Goal: Task Accomplishment & Management: Use online tool/utility

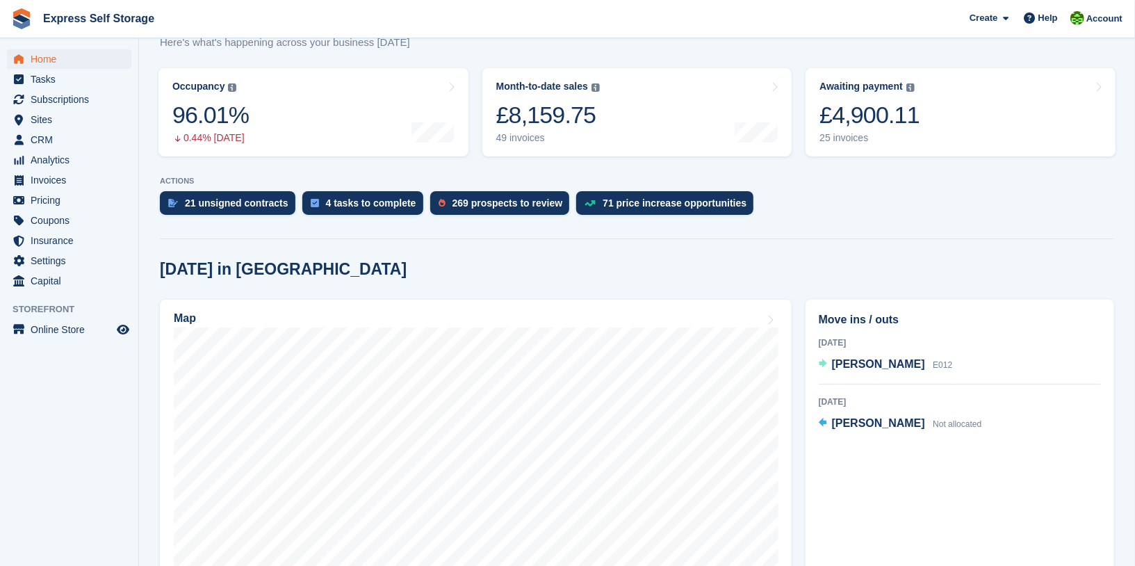
scroll to position [134, 0]
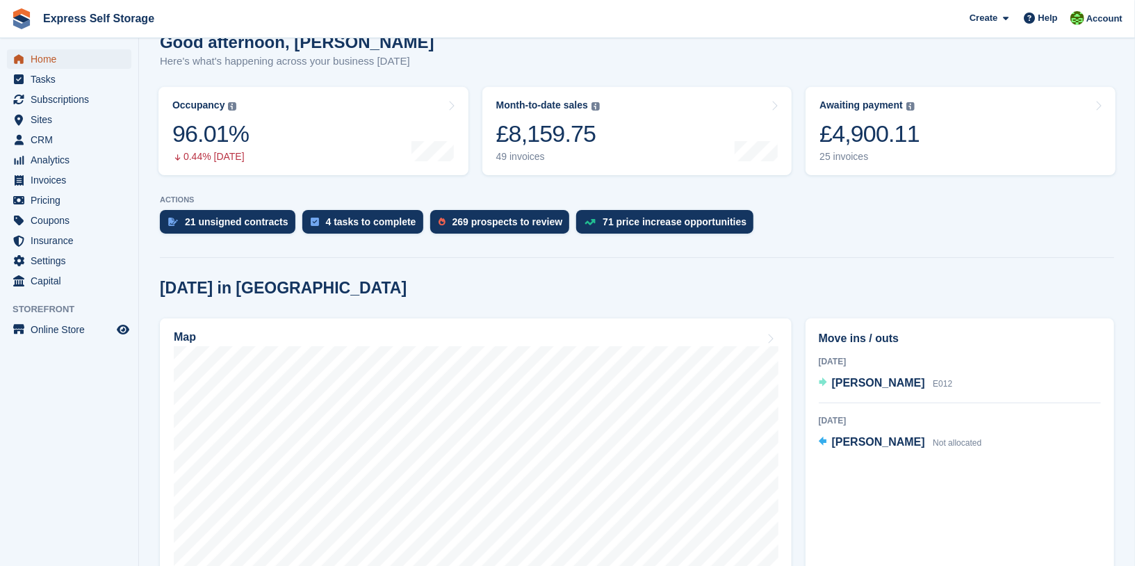
click at [66, 56] on span "Home" at bounding box center [72, 58] width 83 height 19
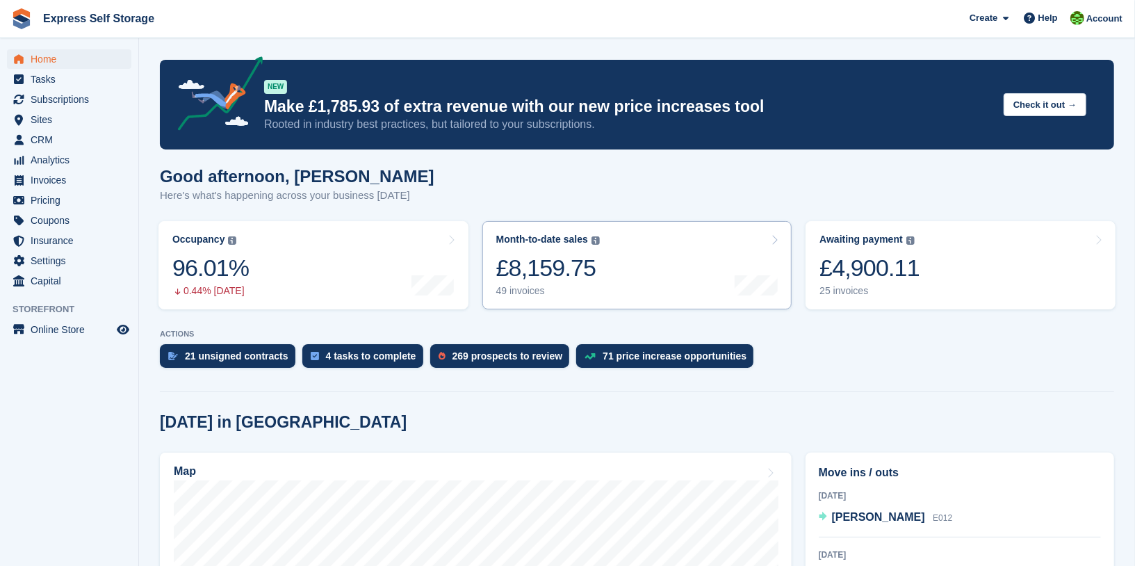
click at [686, 229] on link "Month-to-date sales The sum of all finalised invoices generated this month to d…" at bounding box center [637, 265] width 310 height 88
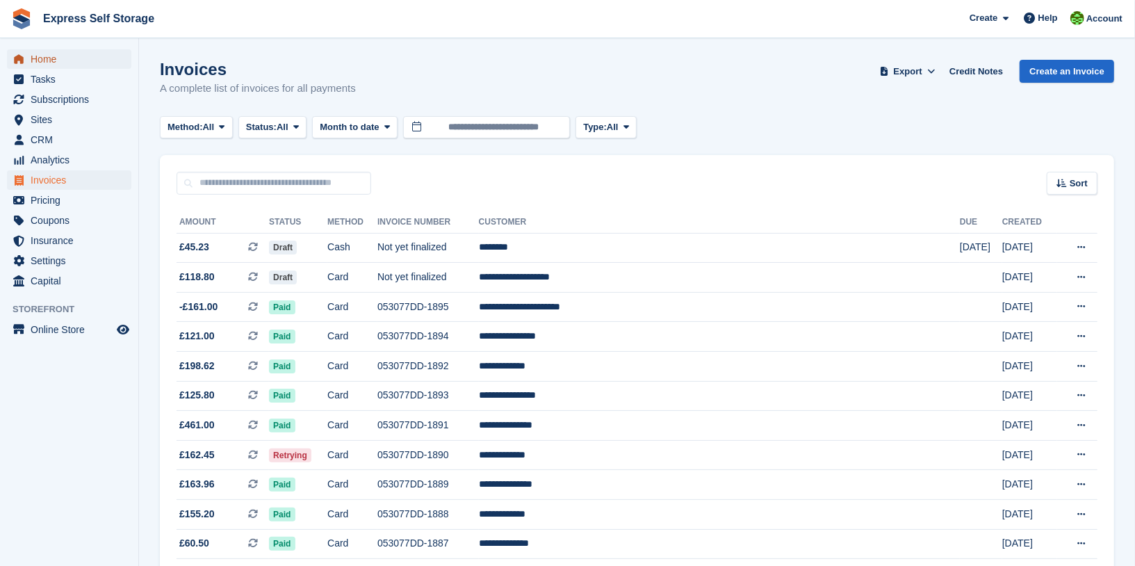
click at [80, 59] on span "Home" at bounding box center [72, 58] width 83 height 19
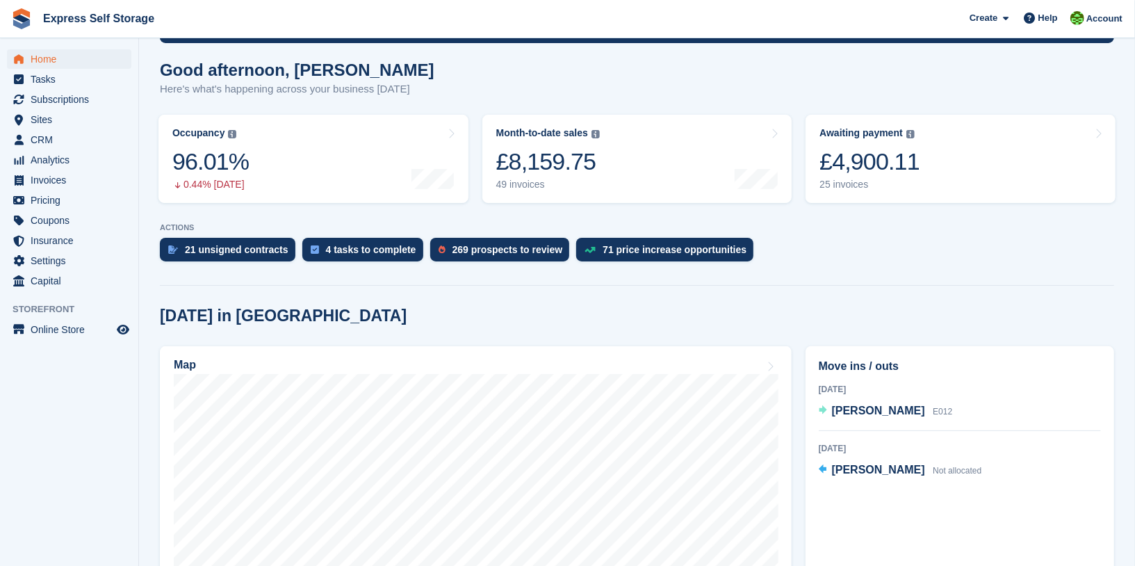
scroll to position [113, 0]
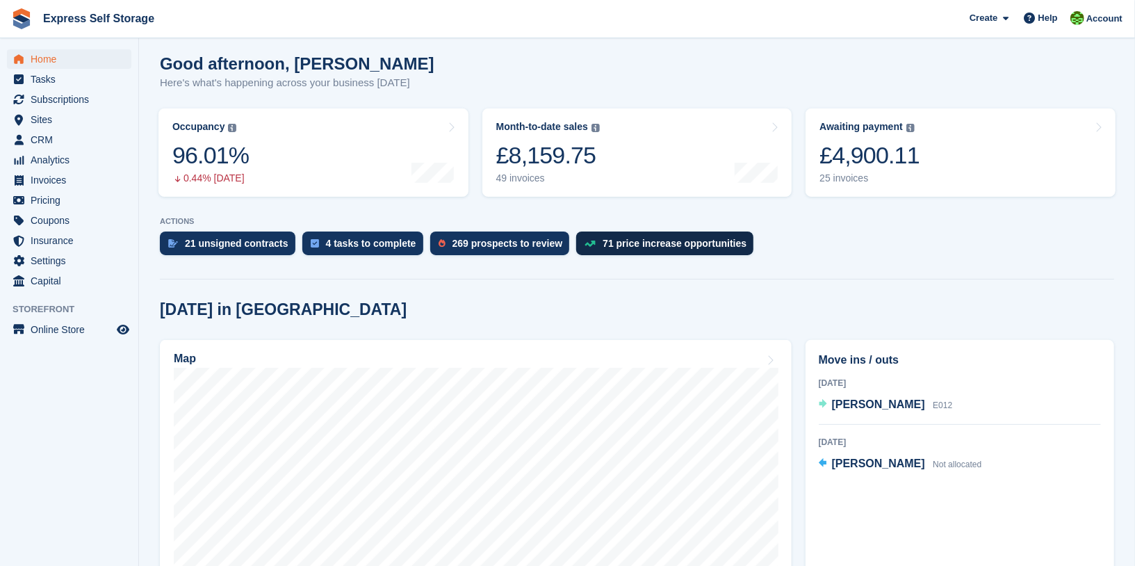
click at [639, 248] on div "71 price increase opportunities" at bounding box center [675, 243] width 144 height 11
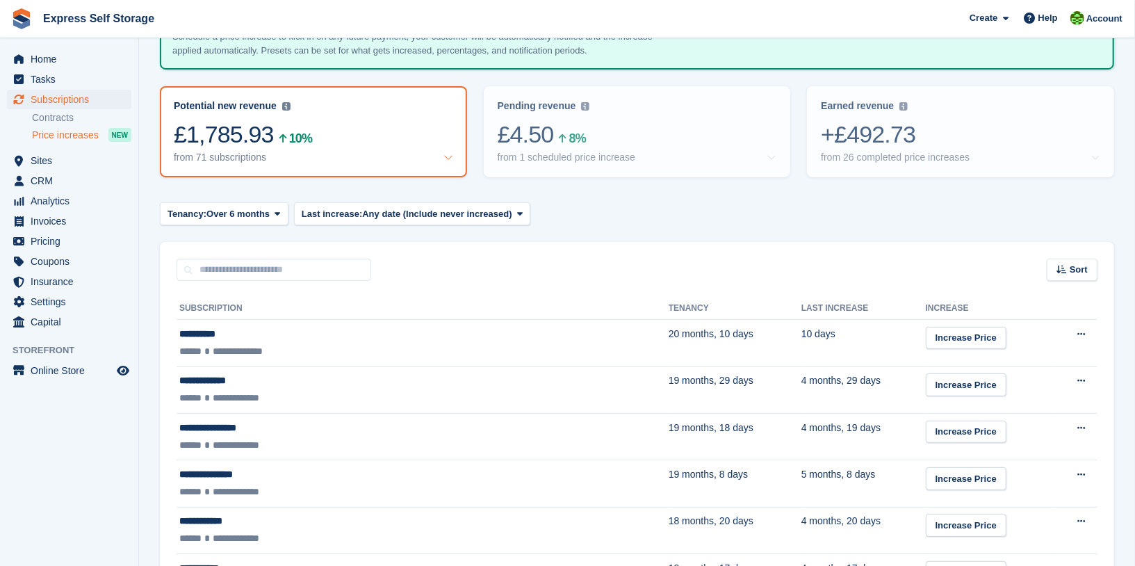
scroll to position [116, 0]
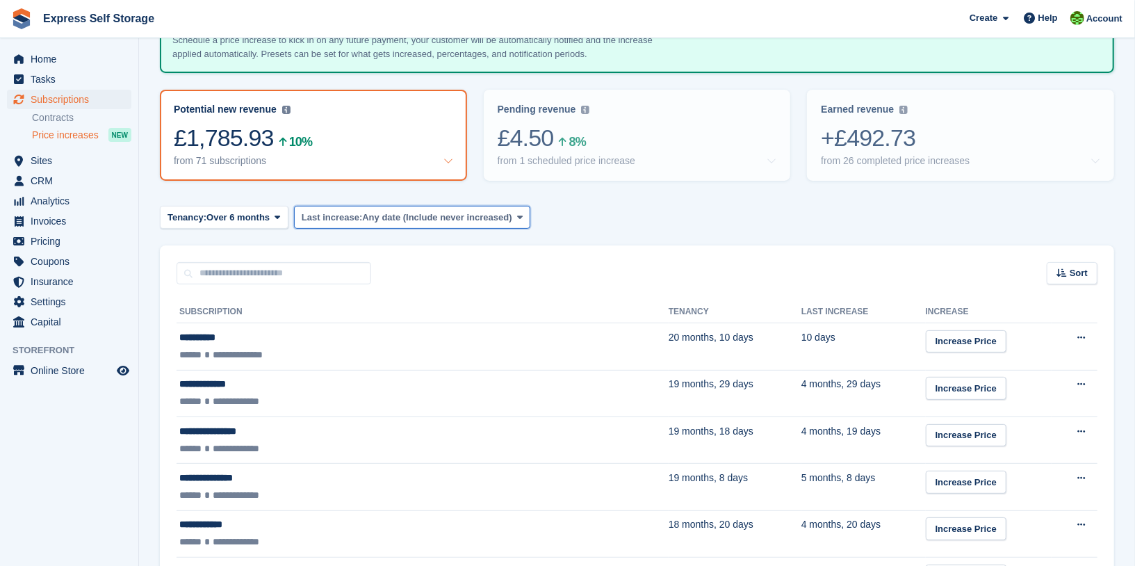
click at [404, 213] on span "Any date (Include never increased)" at bounding box center [436, 218] width 149 height 14
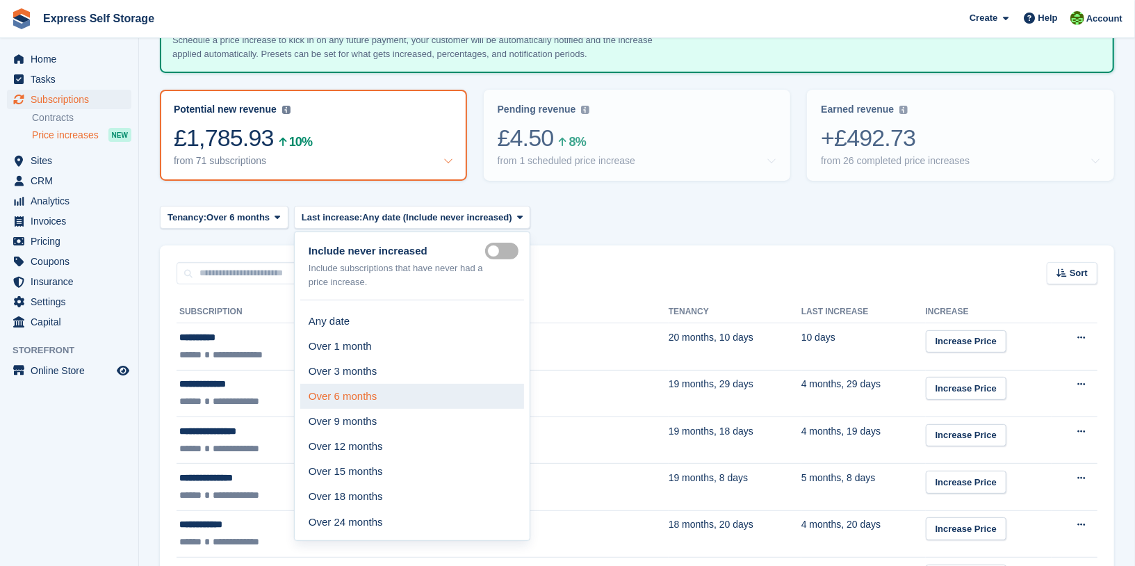
click at [401, 391] on link "Over 6 months" at bounding box center [412, 396] width 224 height 25
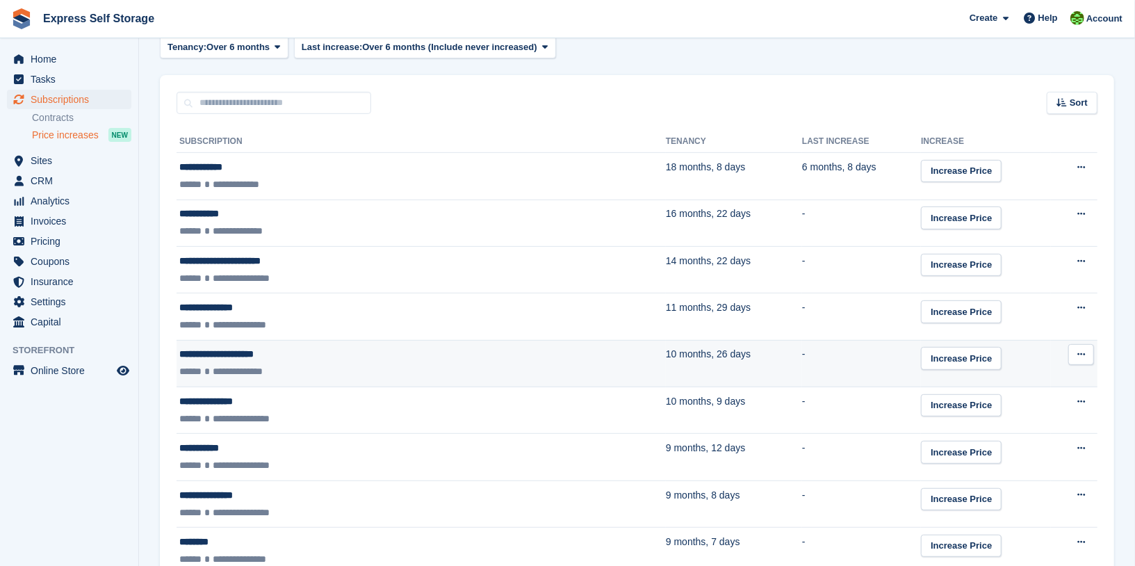
scroll to position [303, 0]
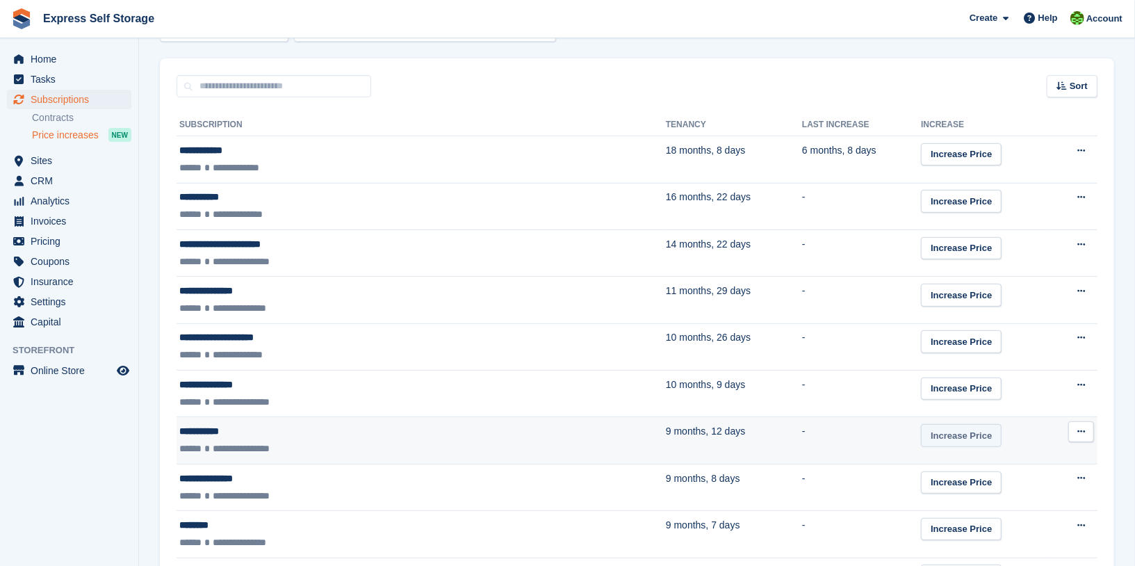
click at [921, 443] on link "Increase Price" at bounding box center [961, 435] width 81 height 23
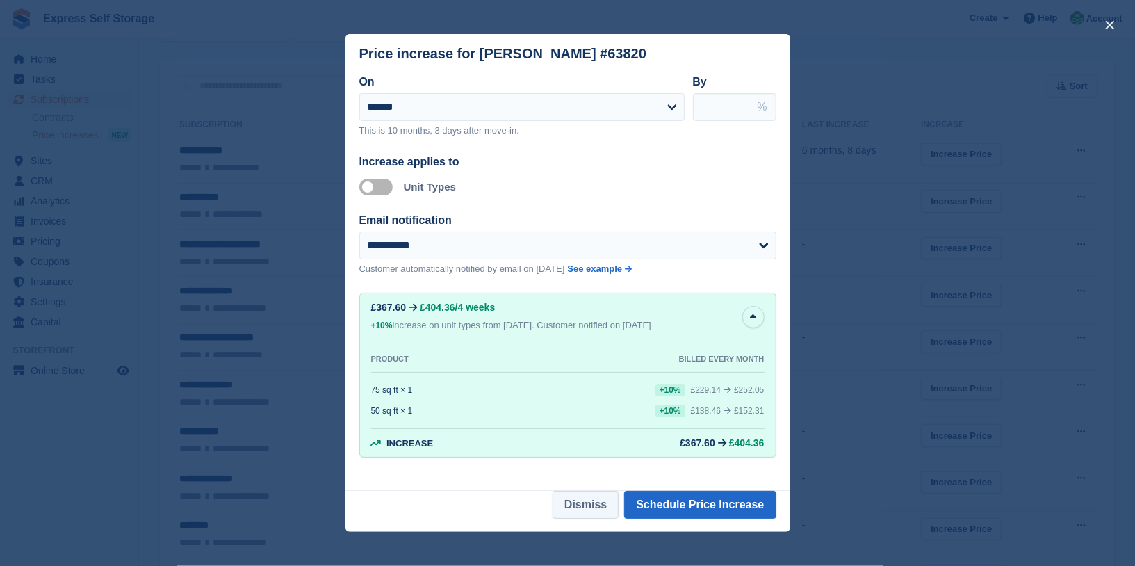
click at [586, 500] on button "Dismiss" at bounding box center [586, 505] width 66 height 28
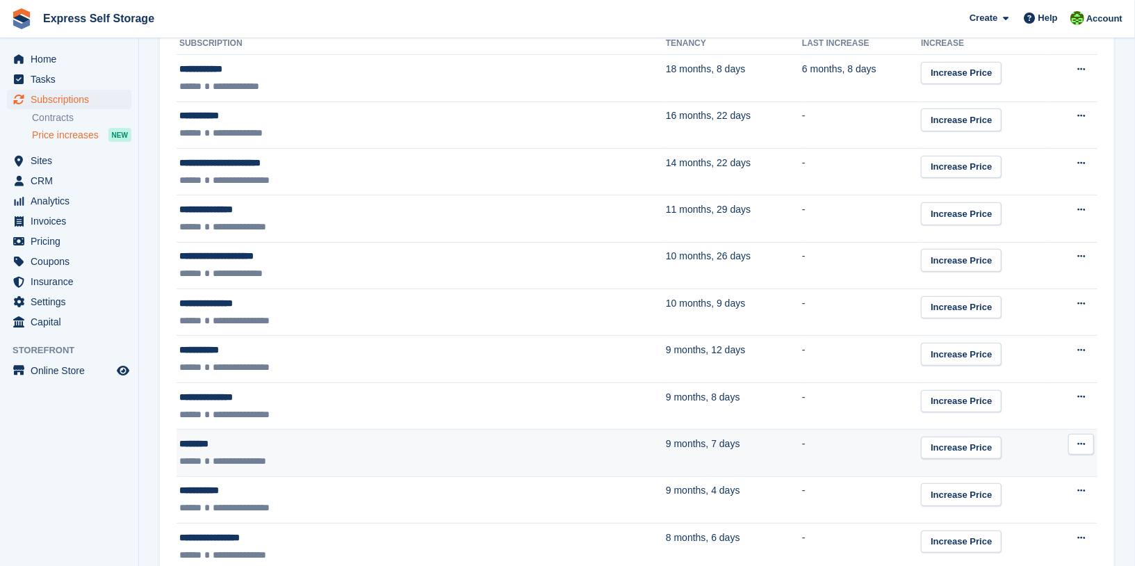
scroll to position [389, 0]
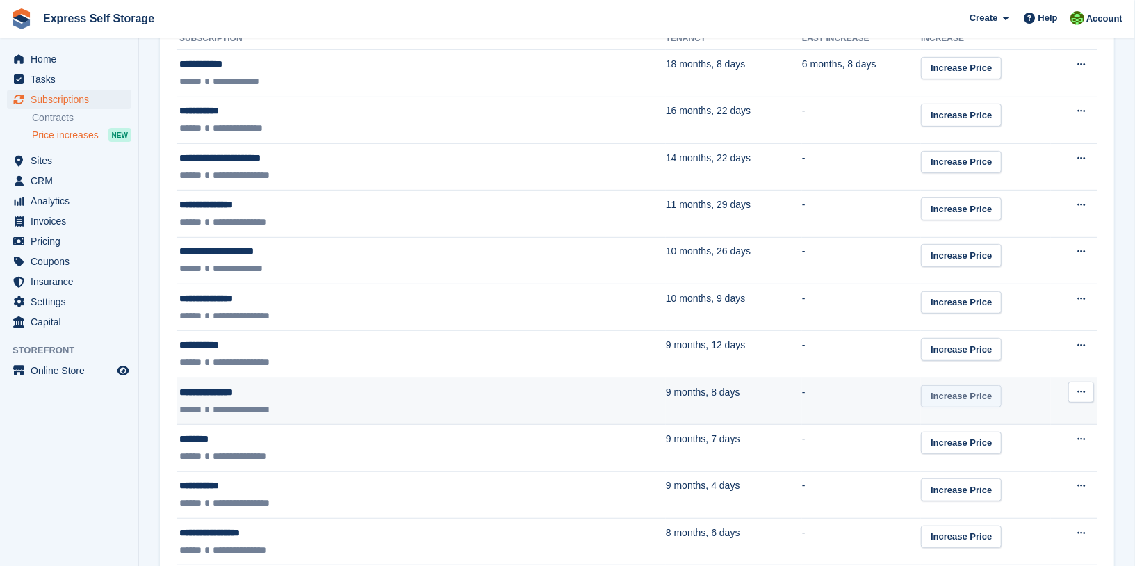
click at [921, 395] on link "Increase Price" at bounding box center [961, 396] width 81 height 23
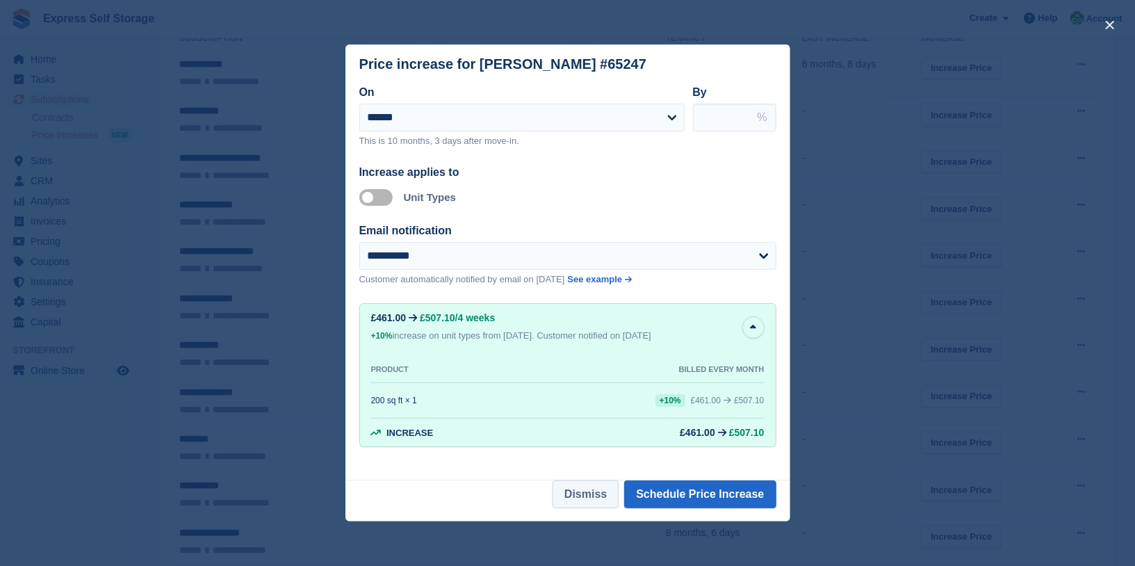
click at [594, 491] on button "Dismiss" at bounding box center [586, 494] width 66 height 28
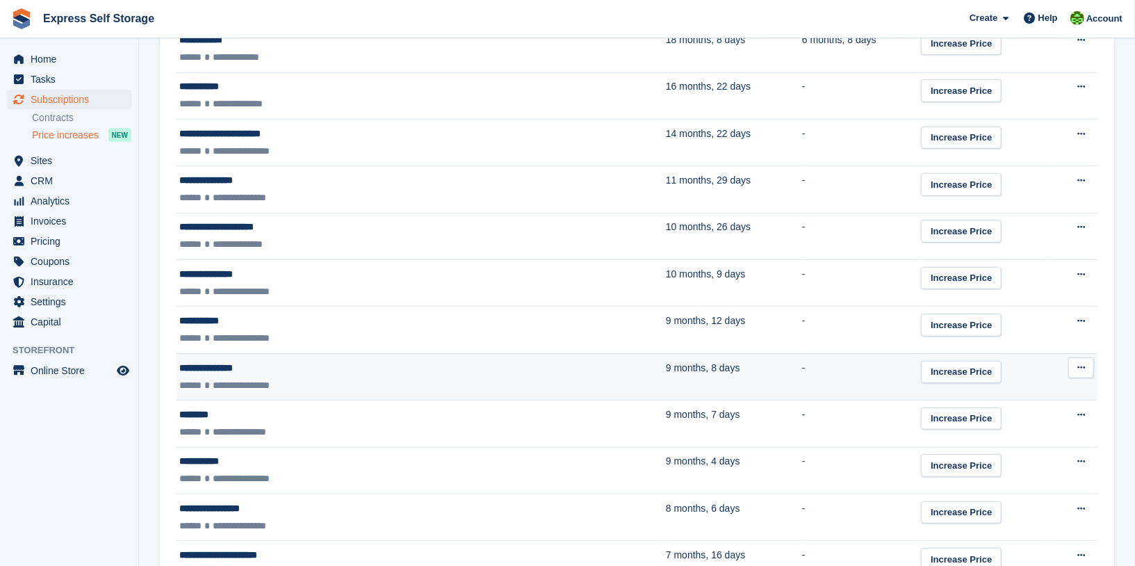
scroll to position [432, 0]
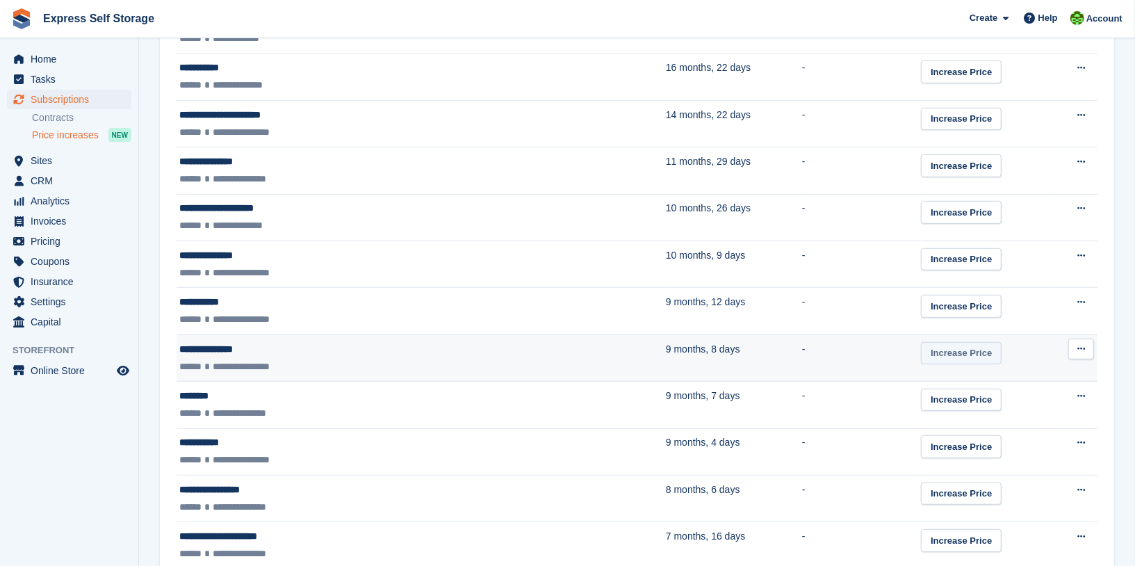
click at [921, 345] on link "Increase Price" at bounding box center [961, 353] width 81 height 23
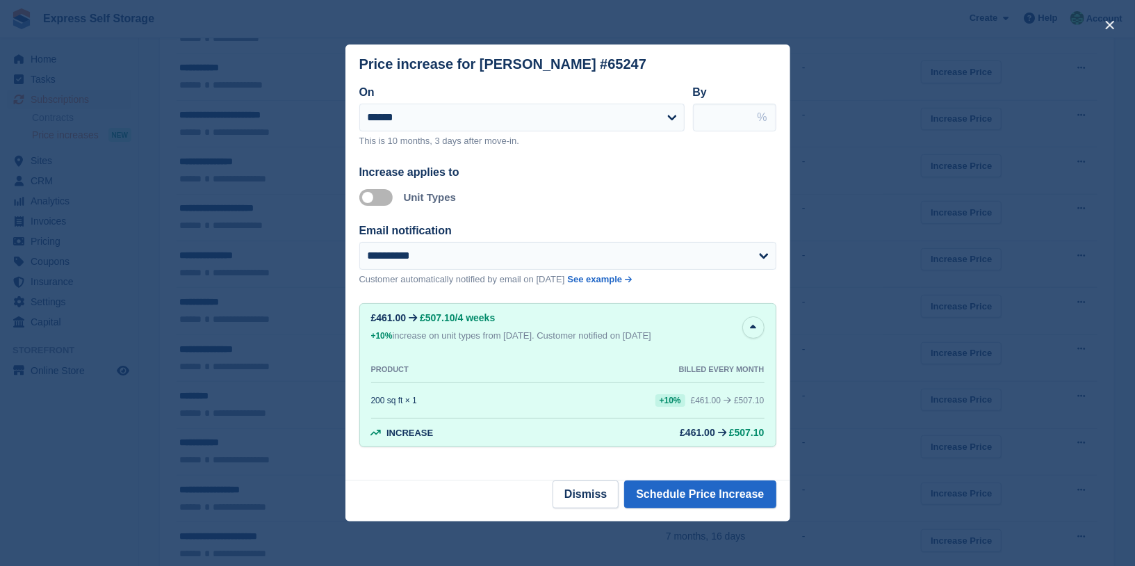
click at [900, 223] on div "close" at bounding box center [567, 283] width 1135 height 566
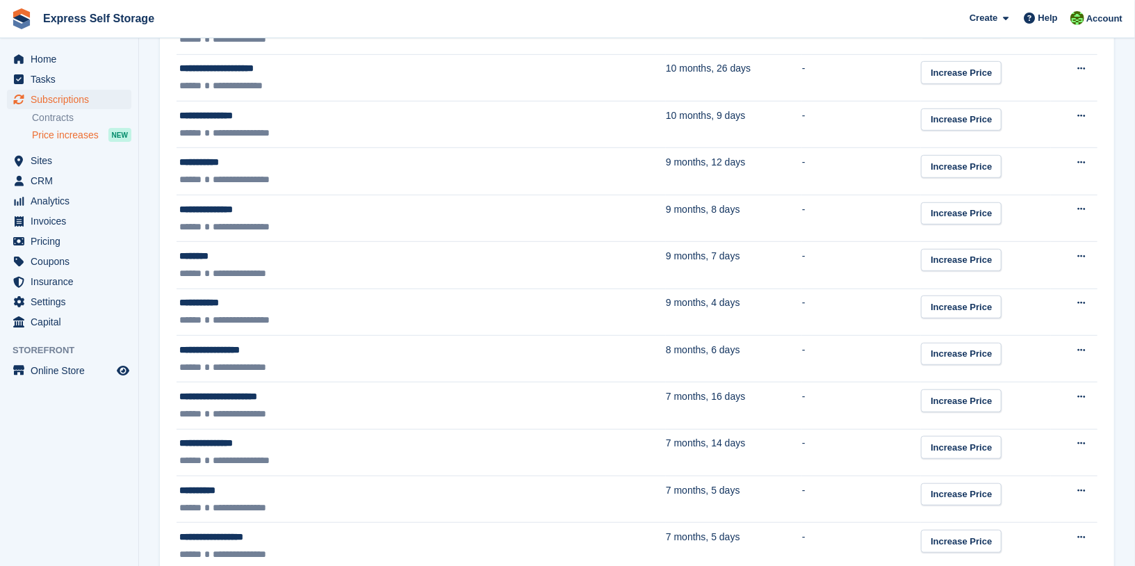
scroll to position [573, 0]
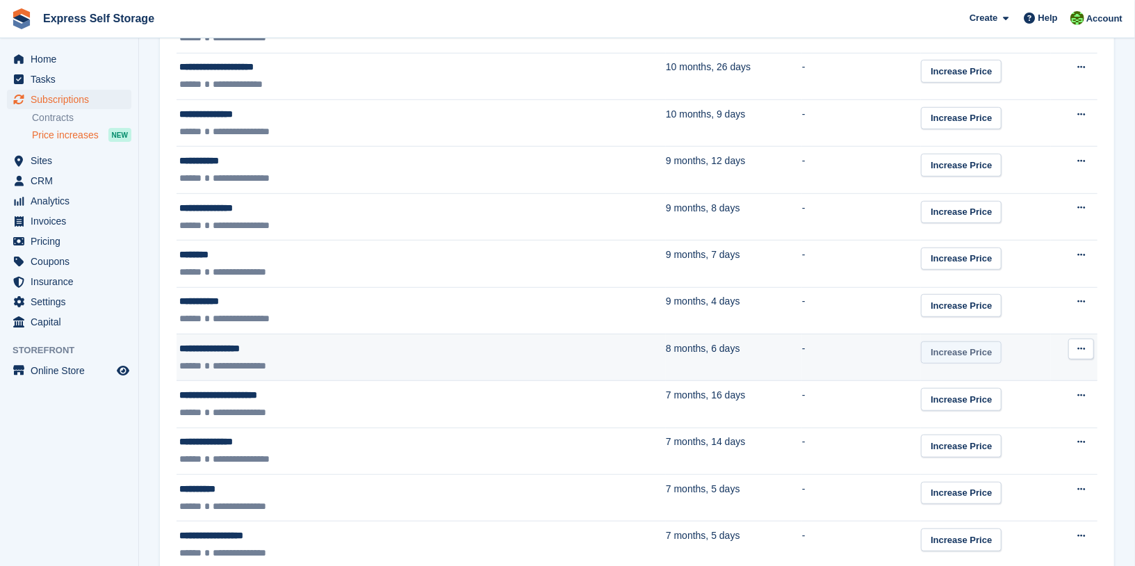
click at [921, 346] on link "Increase Price" at bounding box center [961, 352] width 81 height 23
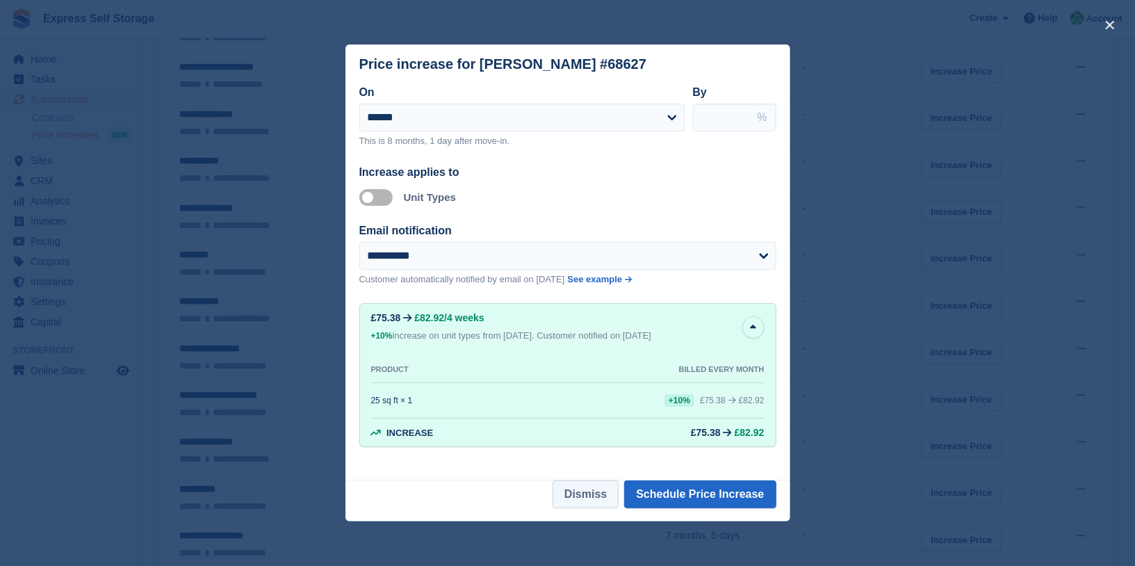
click at [596, 485] on button "Dismiss" at bounding box center [586, 494] width 66 height 28
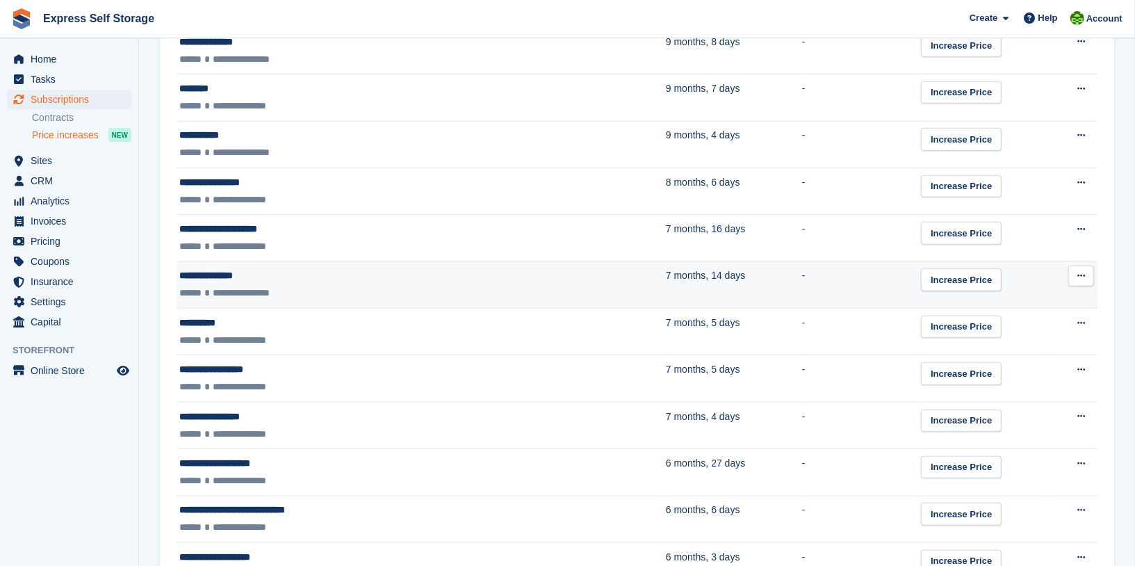
scroll to position [874, 0]
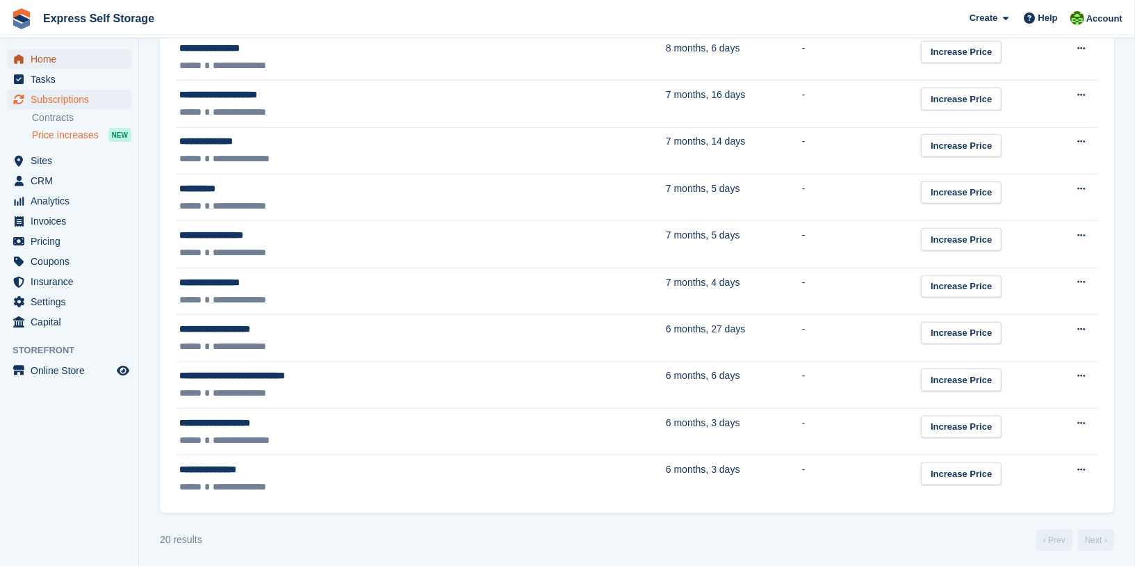
click at [70, 54] on span "Home" at bounding box center [72, 58] width 83 height 19
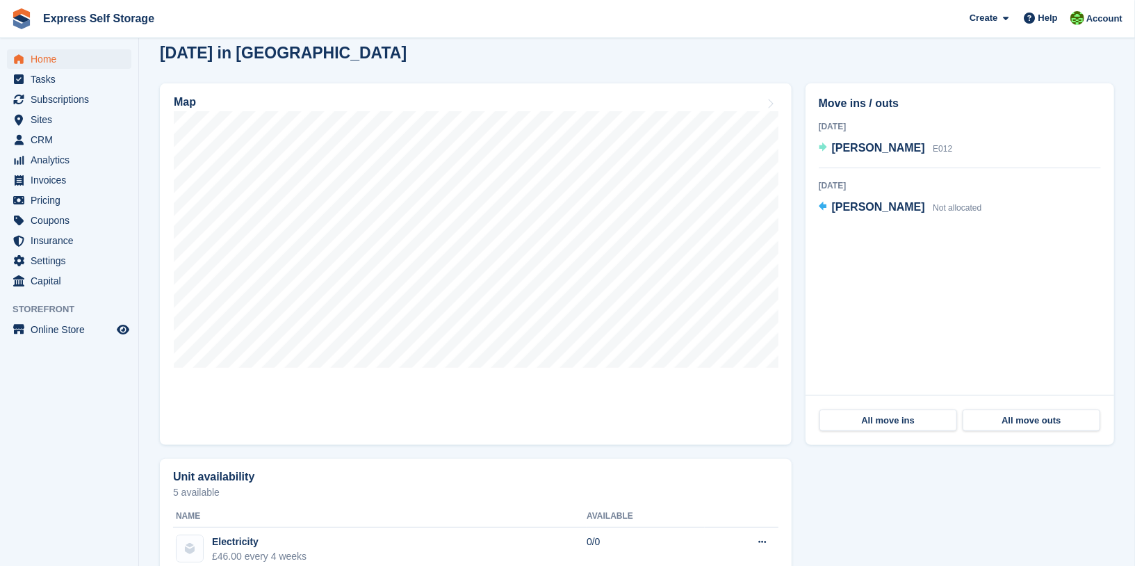
scroll to position [370, 0]
